Goal: Find specific page/section

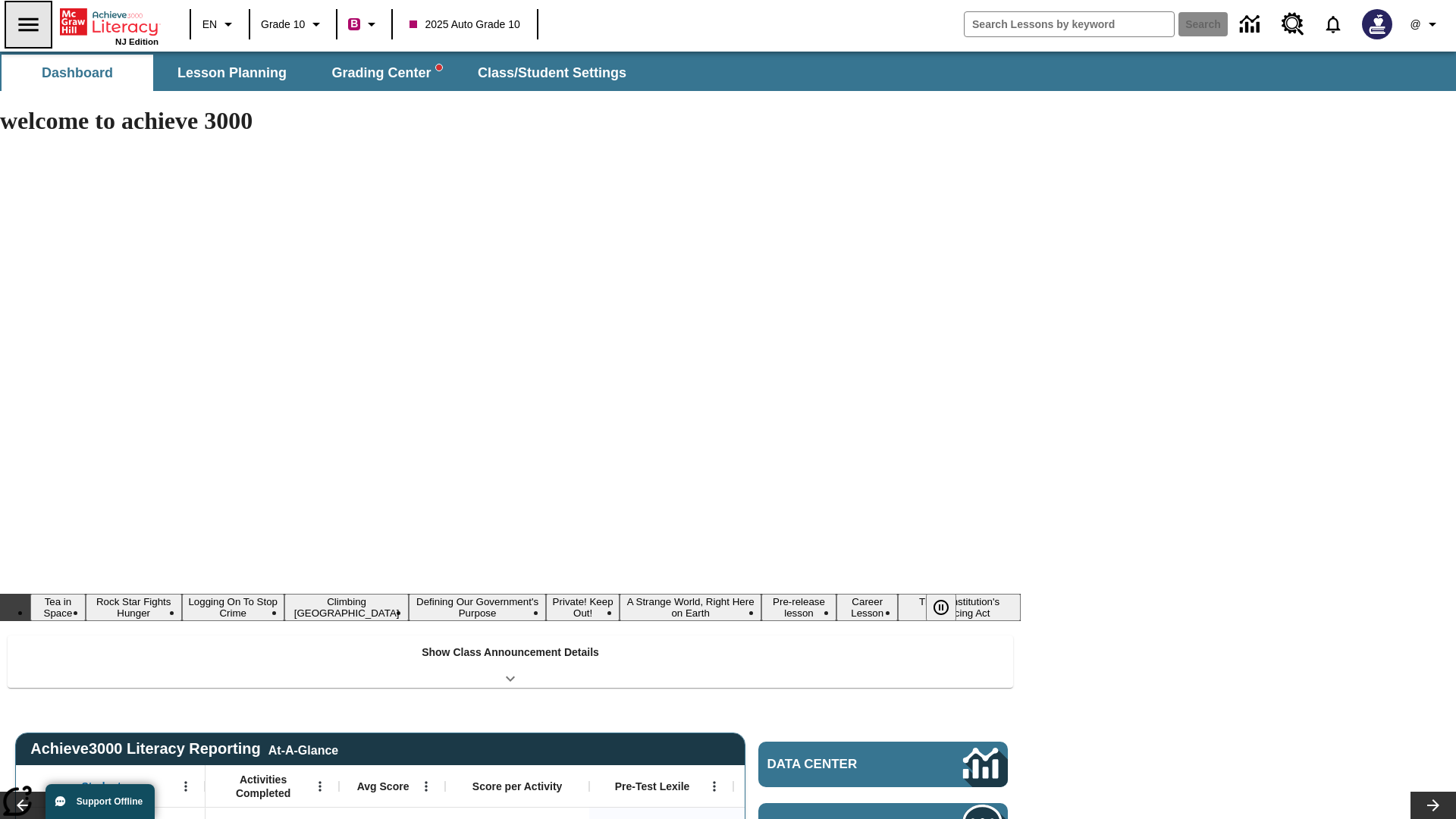
click at [28, 24] on icon "Open side menu" at bounding box center [28, 24] width 20 height 13
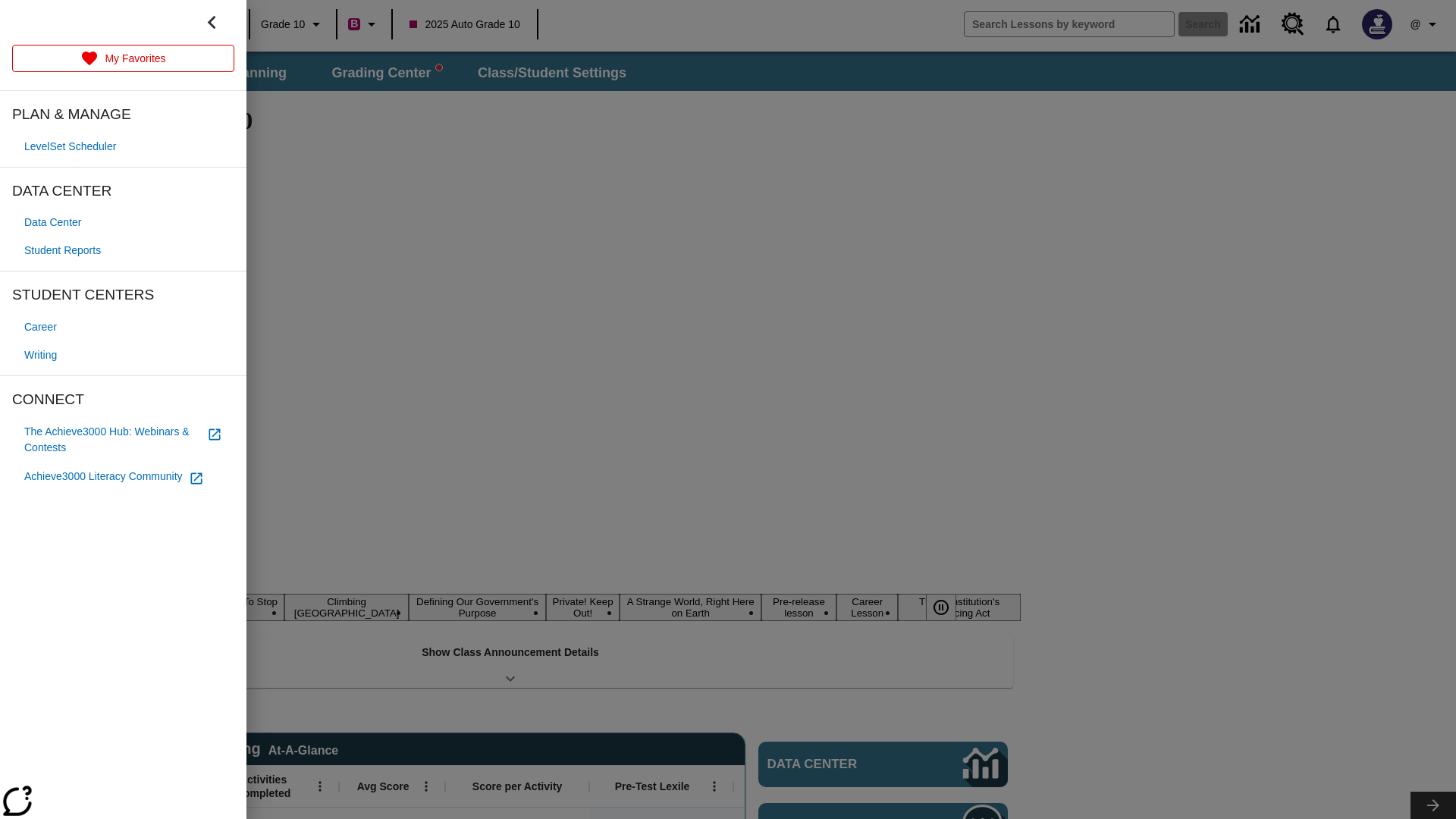
click at [66, 250] on span "Student Reports" at bounding box center [62, 250] width 77 height 16
